Goal: Find specific page/section: Find specific page/section

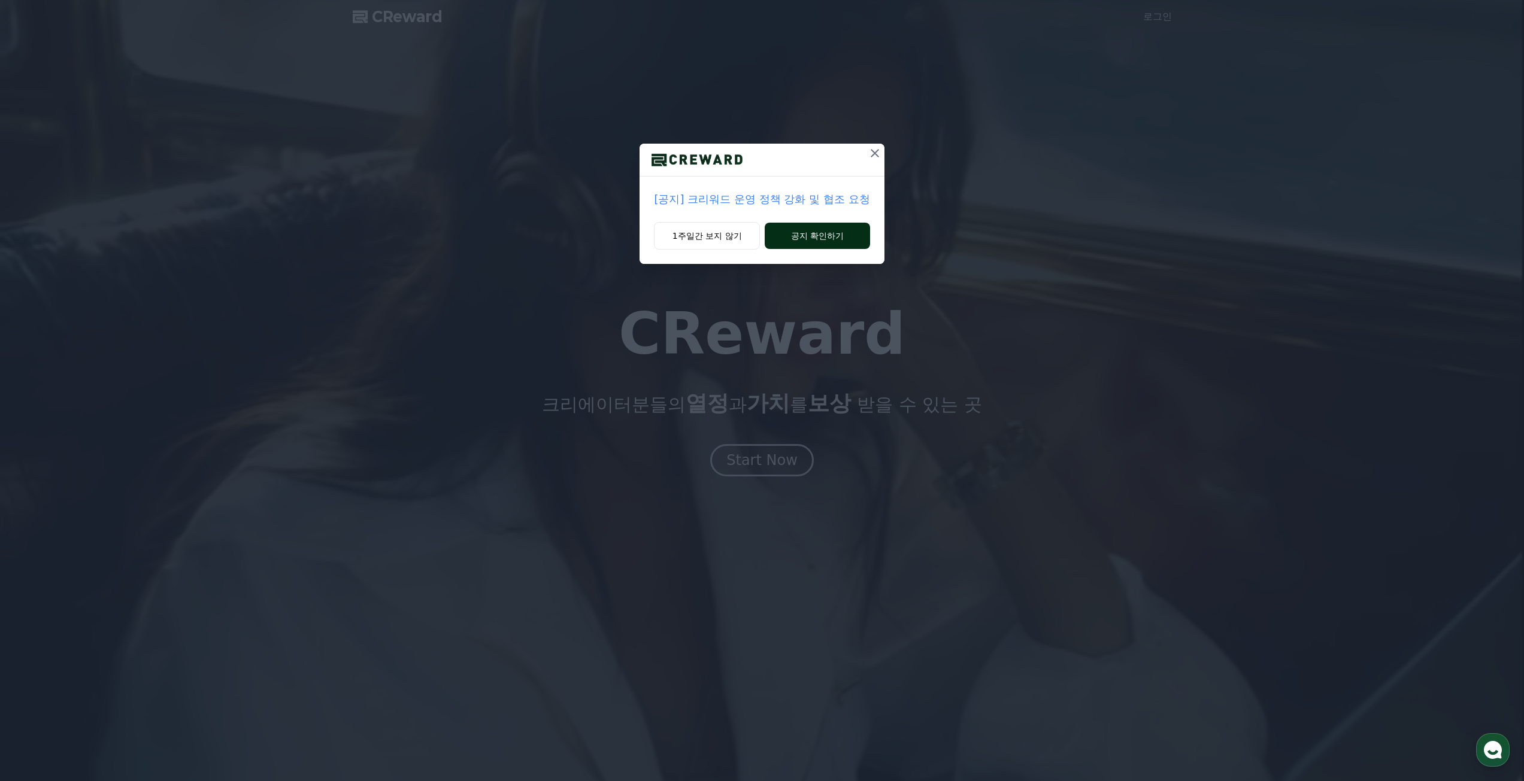
click at [784, 236] on button "공지 확인하기" at bounding box center [817, 236] width 105 height 26
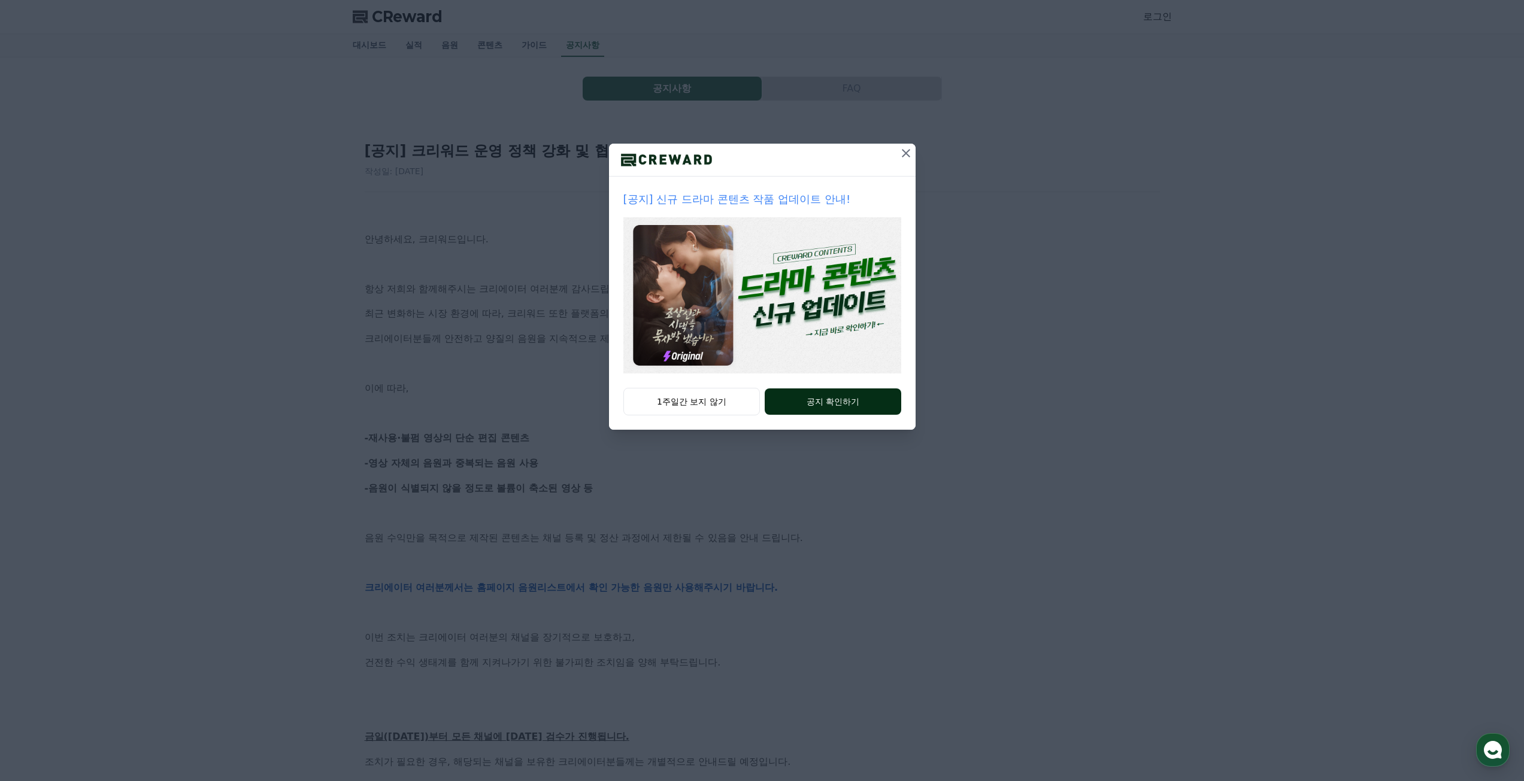
click at [796, 402] on button "공지 확인하기" at bounding box center [833, 402] width 136 height 26
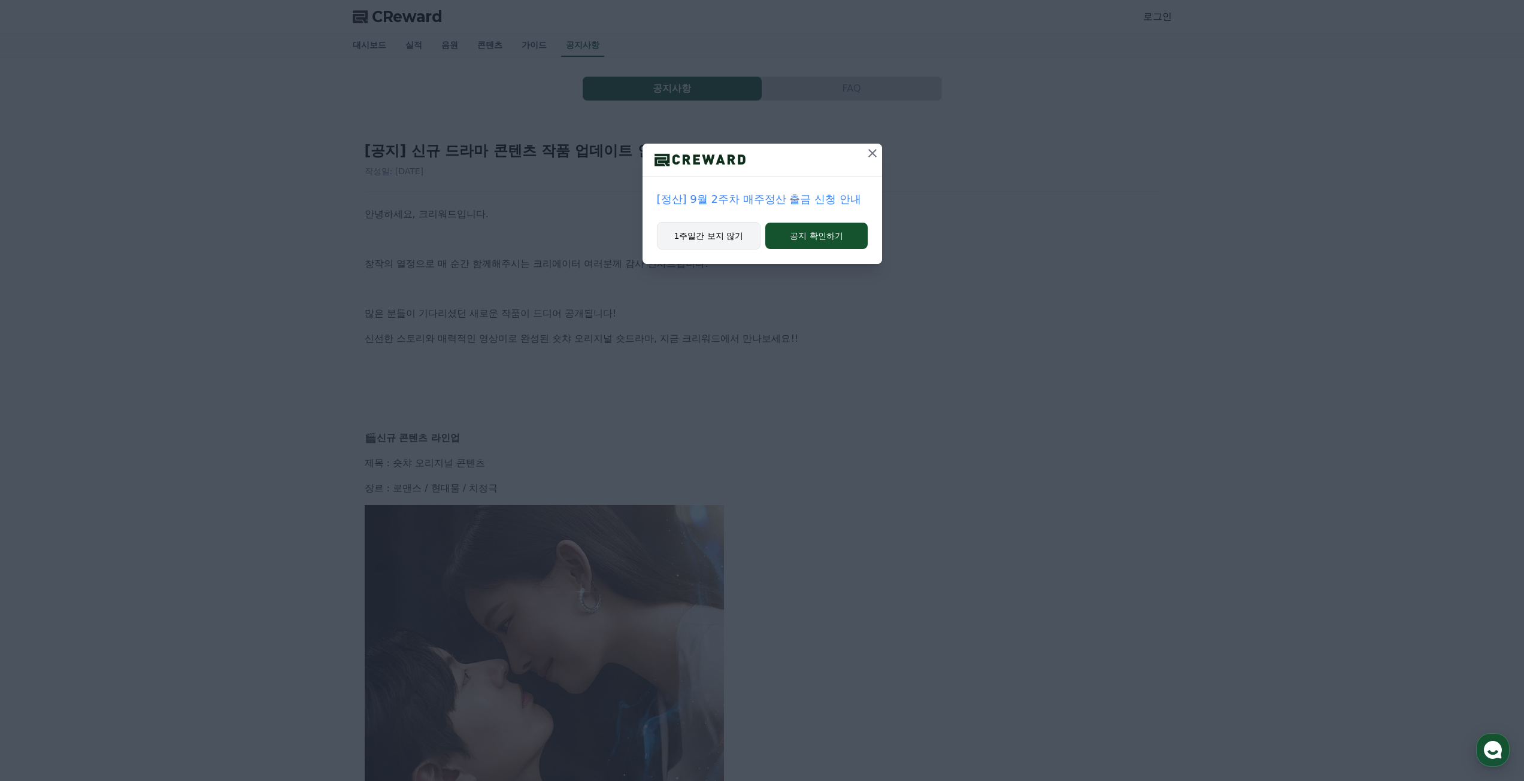
click at [741, 232] on button "1주일간 보지 않기" at bounding box center [709, 236] width 104 height 28
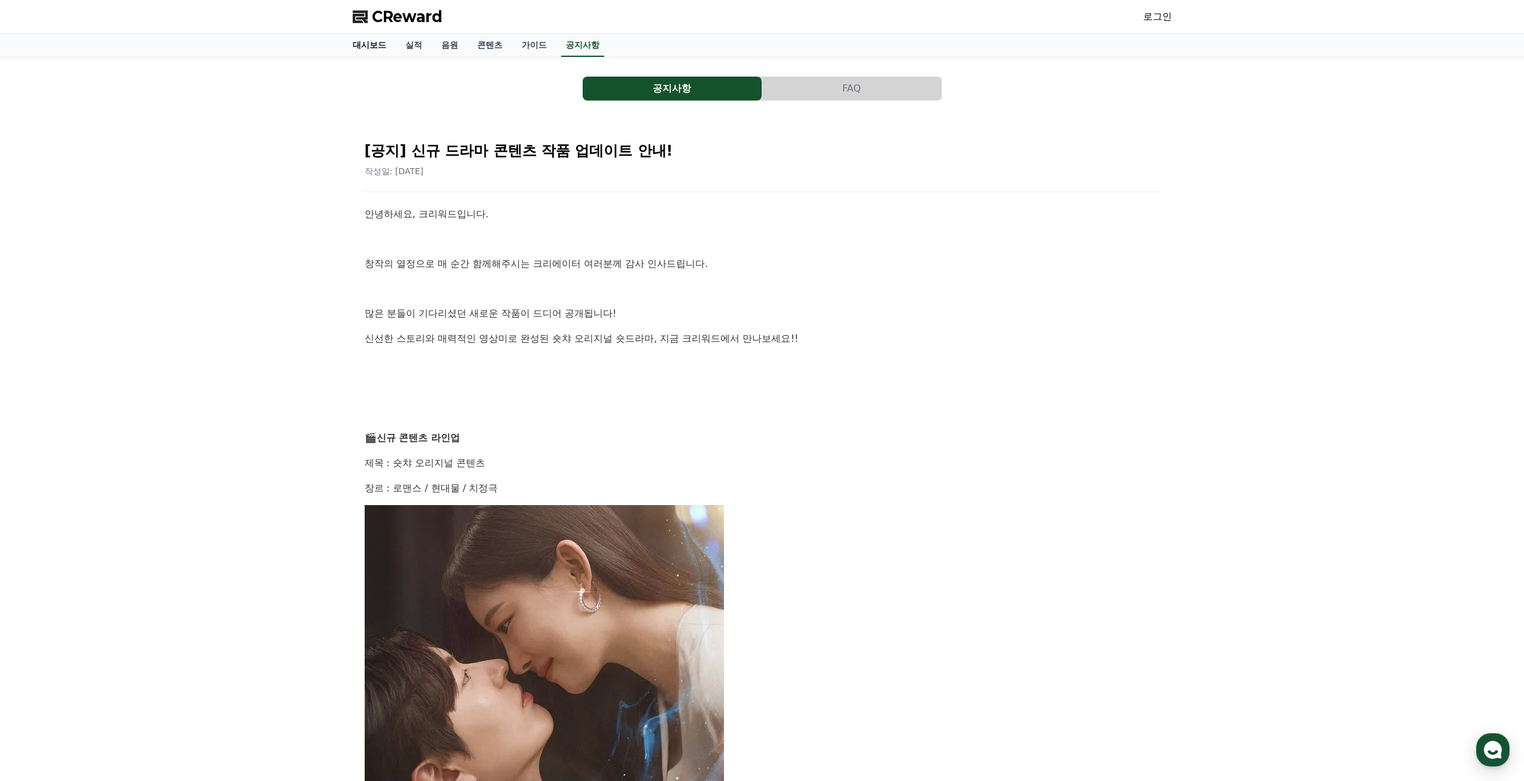
click at [386, 53] on link "대시보드" at bounding box center [369, 45] width 53 height 23
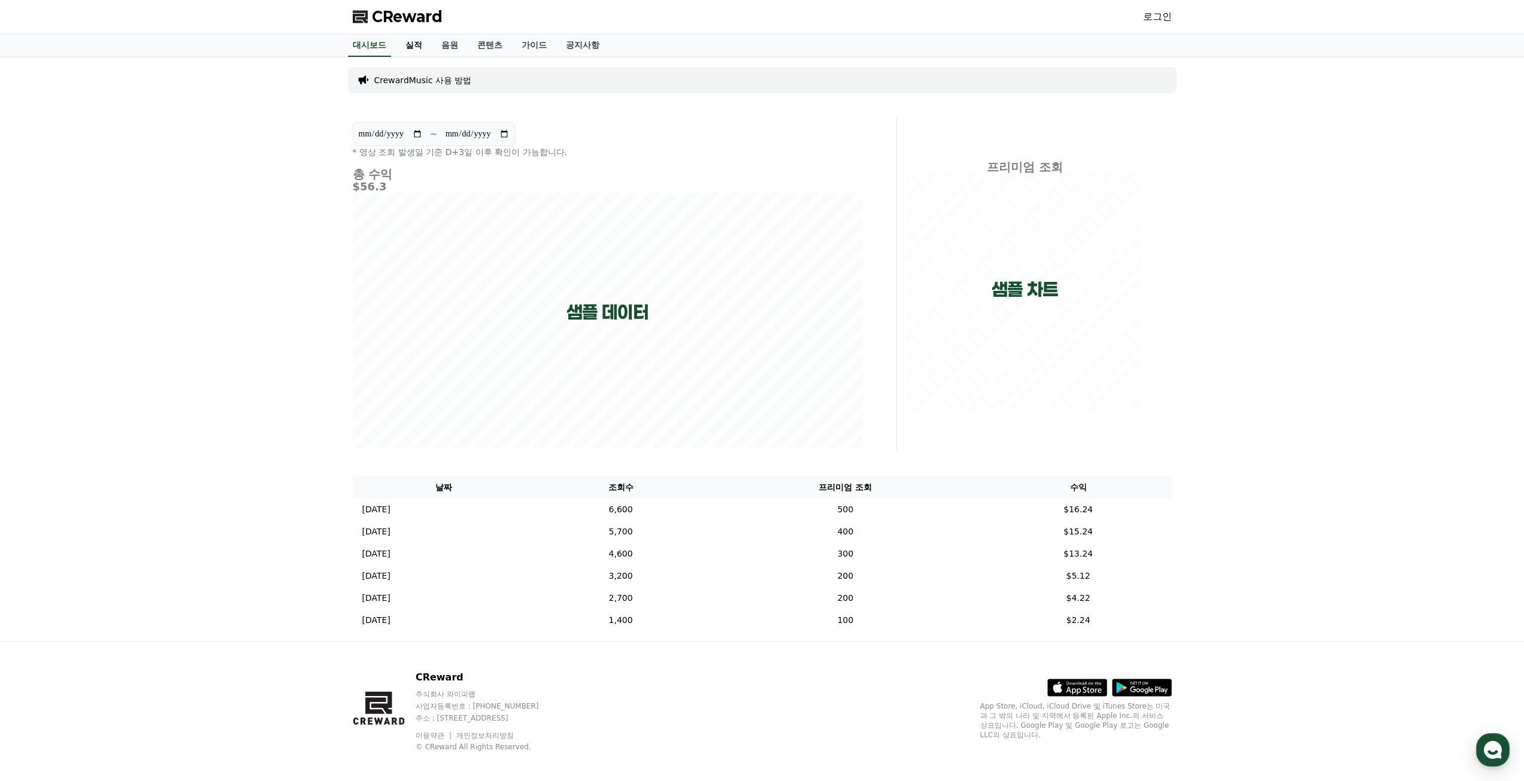
click at [405, 48] on link "실적" at bounding box center [414, 45] width 36 height 23
